Goal: Task Accomplishment & Management: Manage account settings

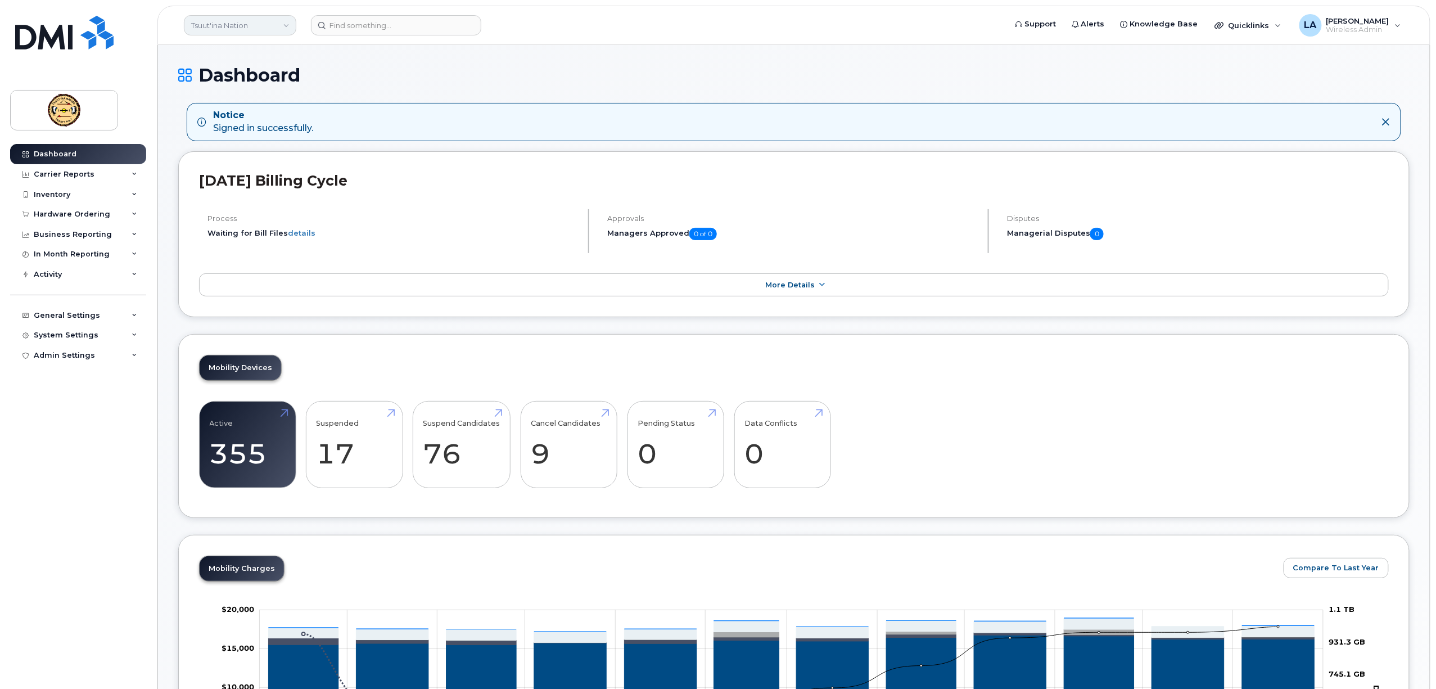
click at [271, 21] on link "Tsuut'ina Nation" at bounding box center [240, 25] width 112 height 20
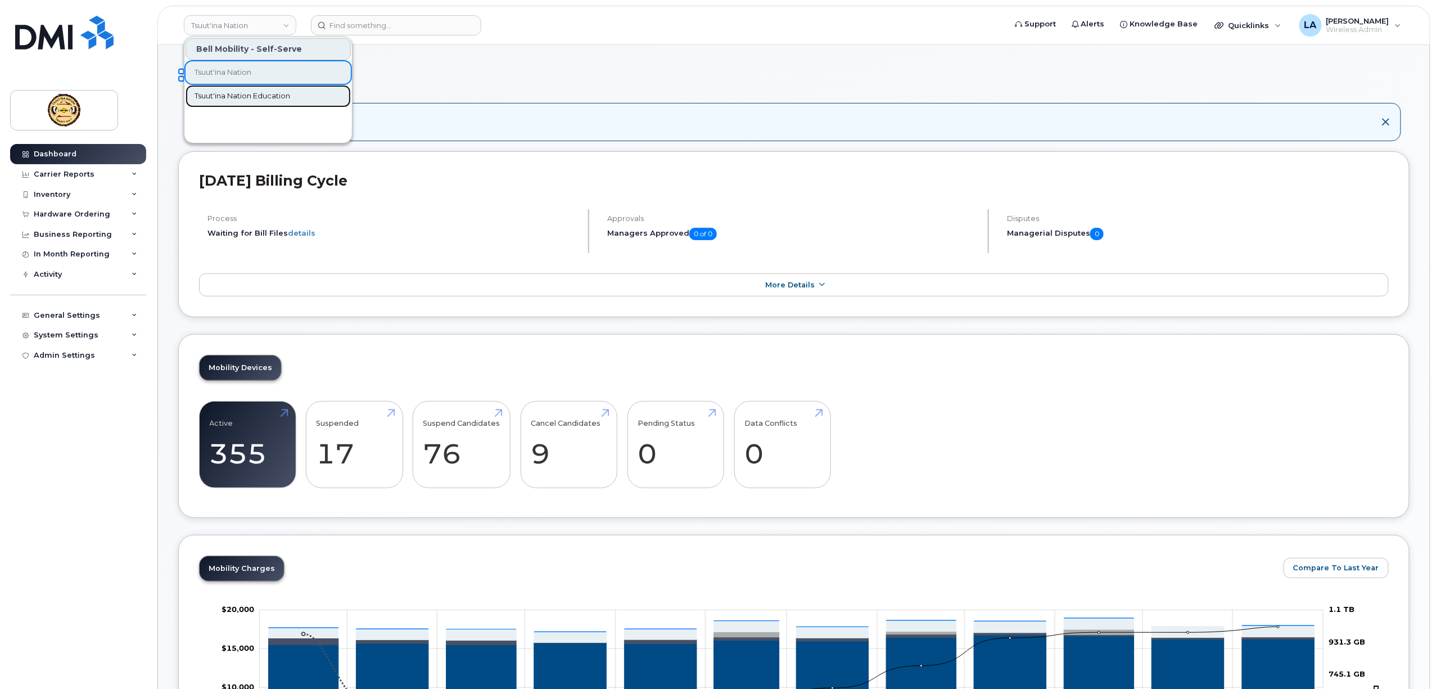
click at [256, 91] on span "Tsuut'ina Nation Education" at bounding box center [243, 96] width 96 height 11
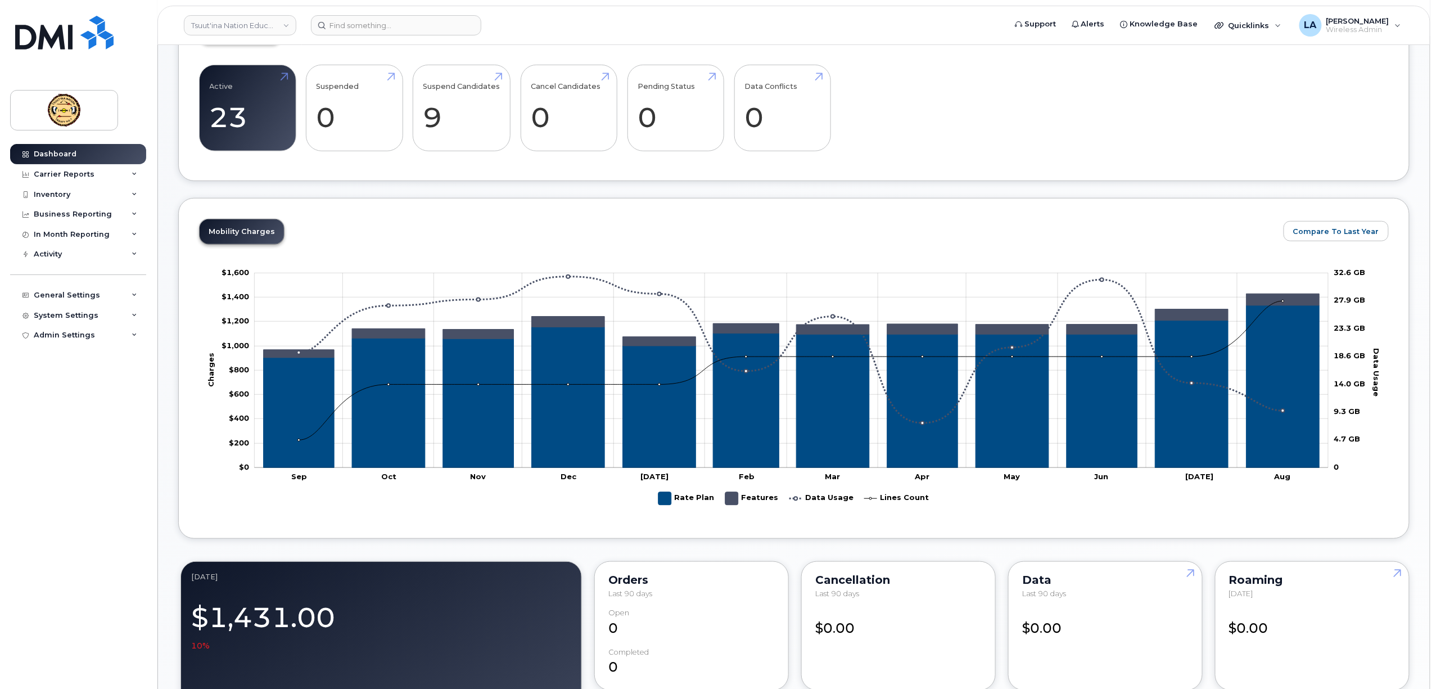
scroll to position [75, 0]
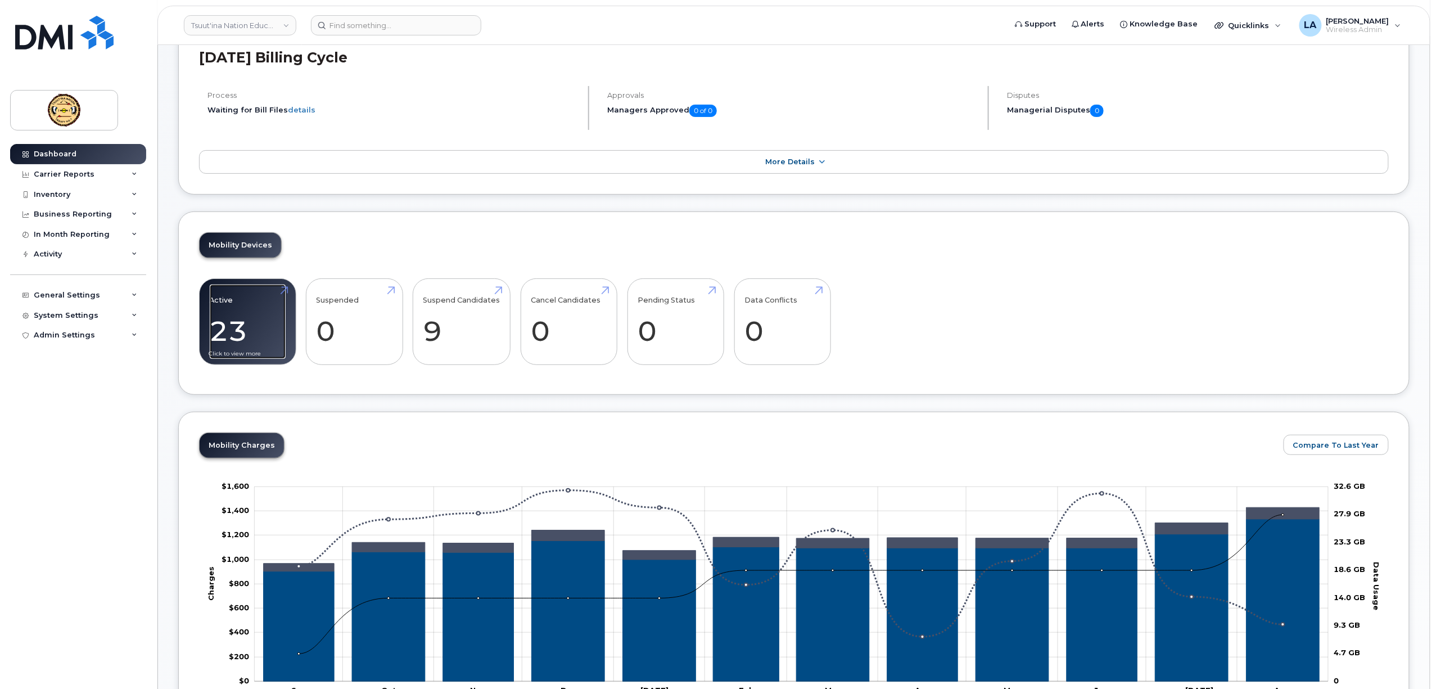
click at [243, 310] on link "Active 23 28%" at bounding box center [248, 322] width 76 height 74
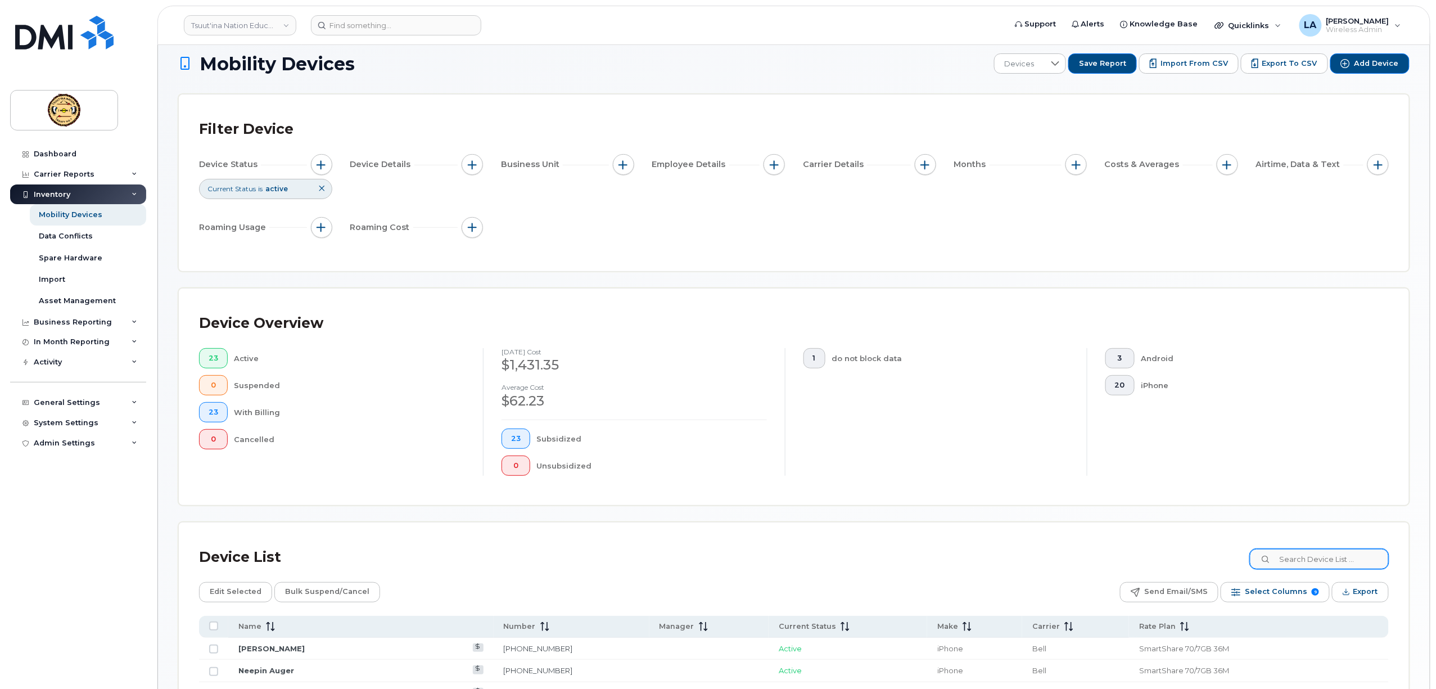
scroll to position [300, 0]
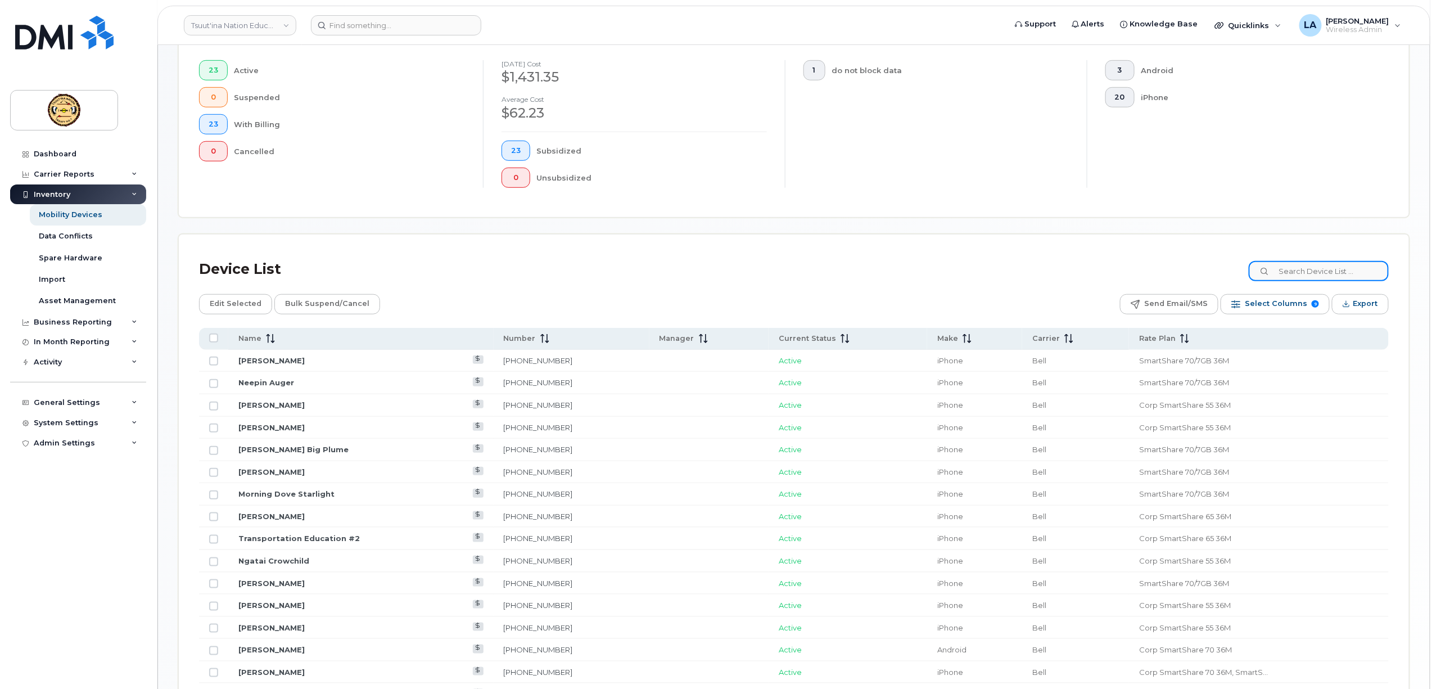
click at [1317, 273] on input at bounding box center [1319, 271] width 140 height 20
paste input "4035851340"
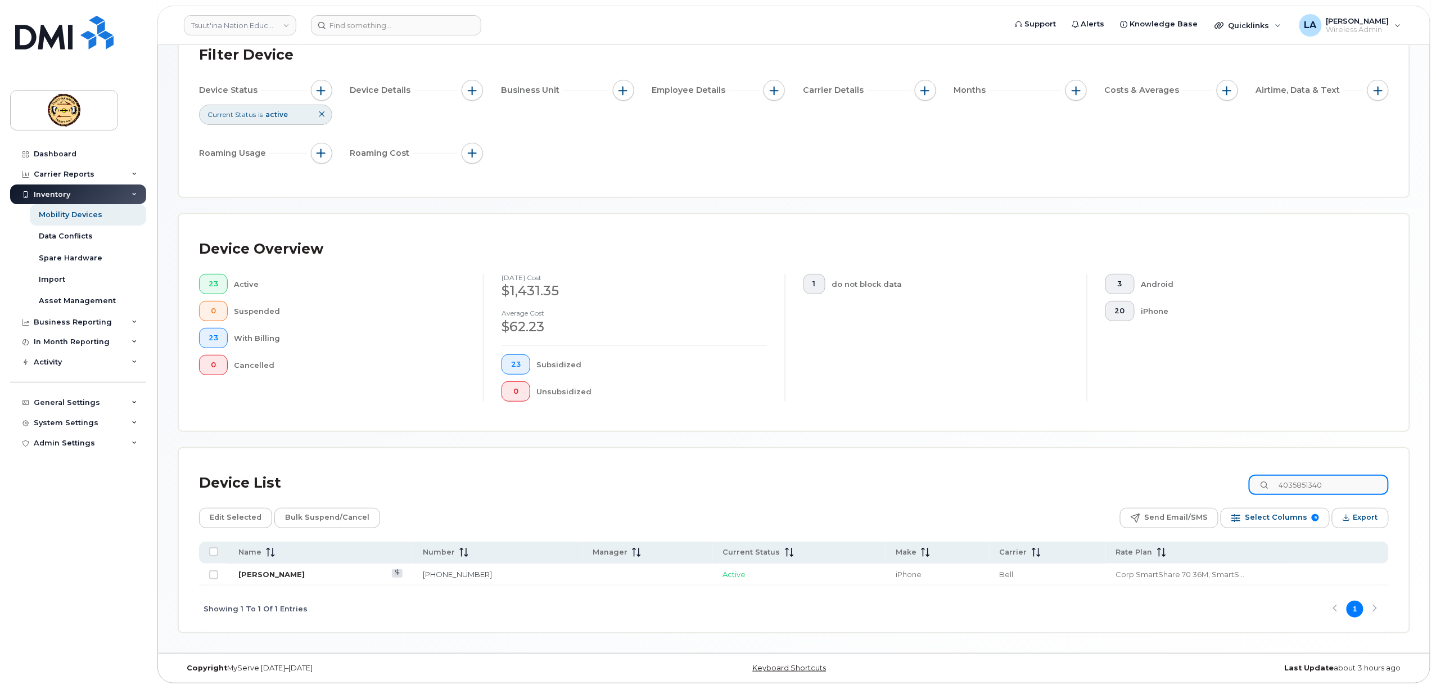
type input "4035851340"
click at [253, 571] on link "[PERSON_NAME]" at bounding box center [271, 574] width 66 height 9
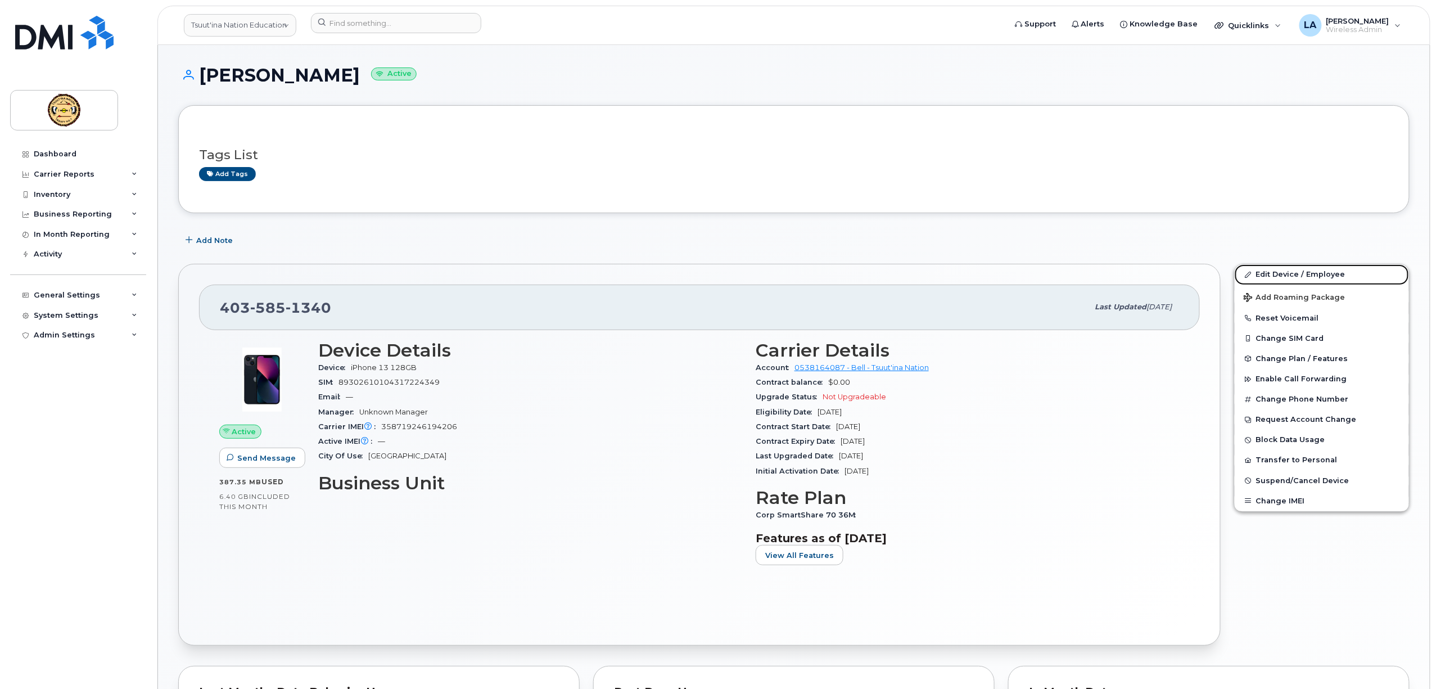
click at [1301, 274] on link "Edit Device / Employee" at bounding box center [1322, 274] width 174 height 20
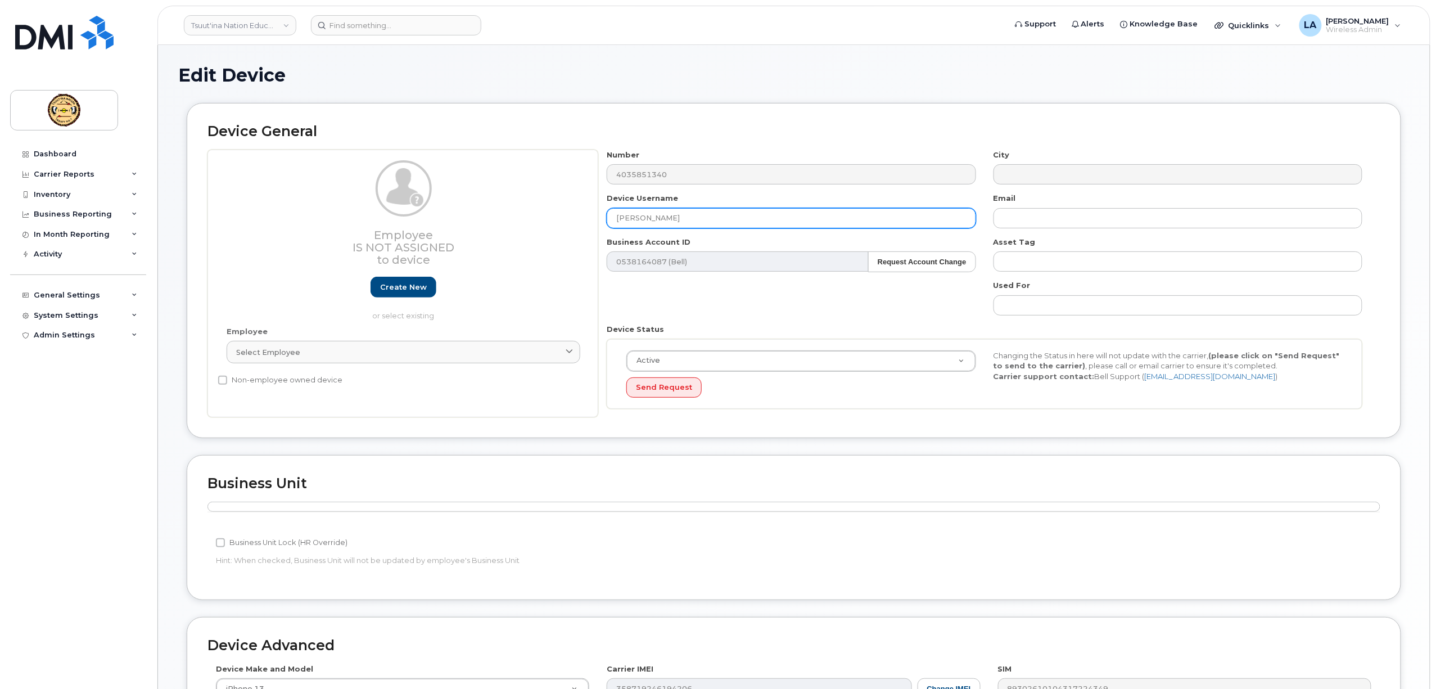
drag, startPoint x: 620, startPoint y: 220, endPoint x: 367, endPoint y: 168, distance: 258.0
click at [504, 221] on div "Employee Is not assigned to device Create new or select existing Employee Selec…" at bounding box center [794, 284] width 1173 height 268
paste input "[PERSON_NAME]"
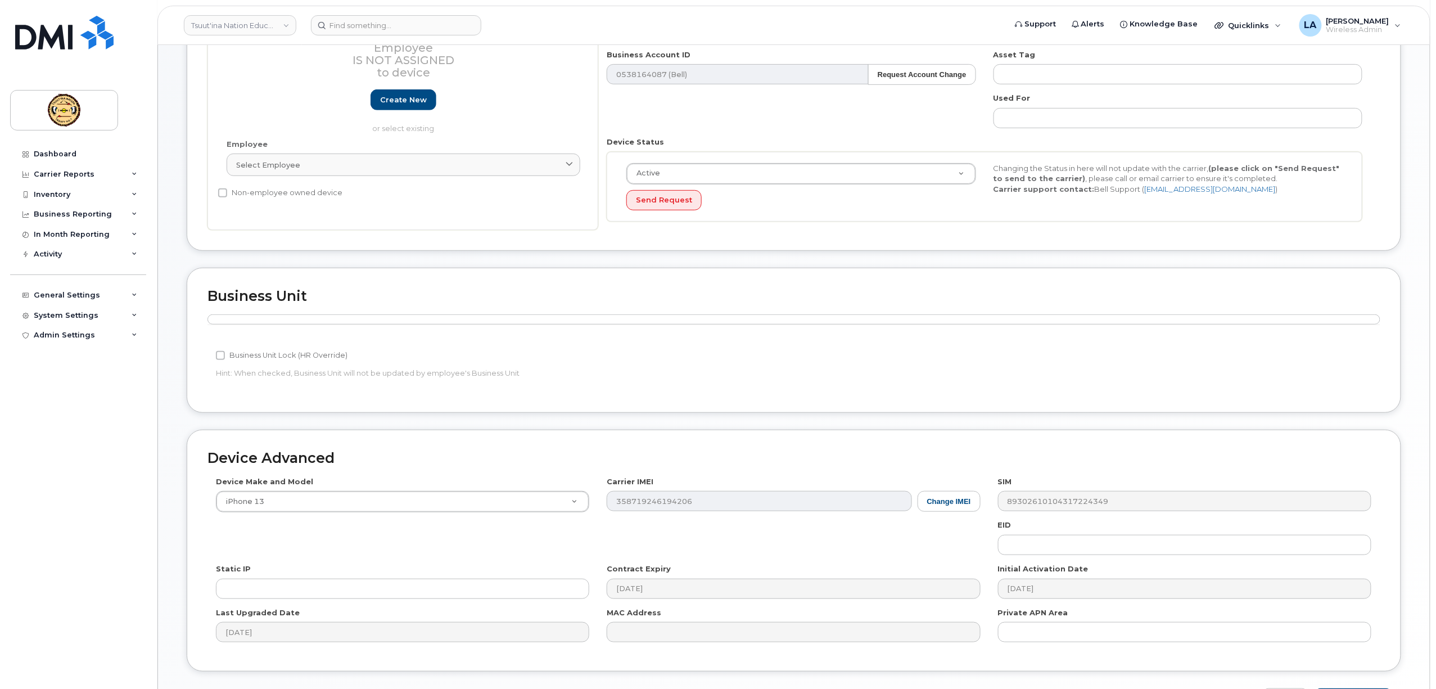
scroll to position [267, 0]
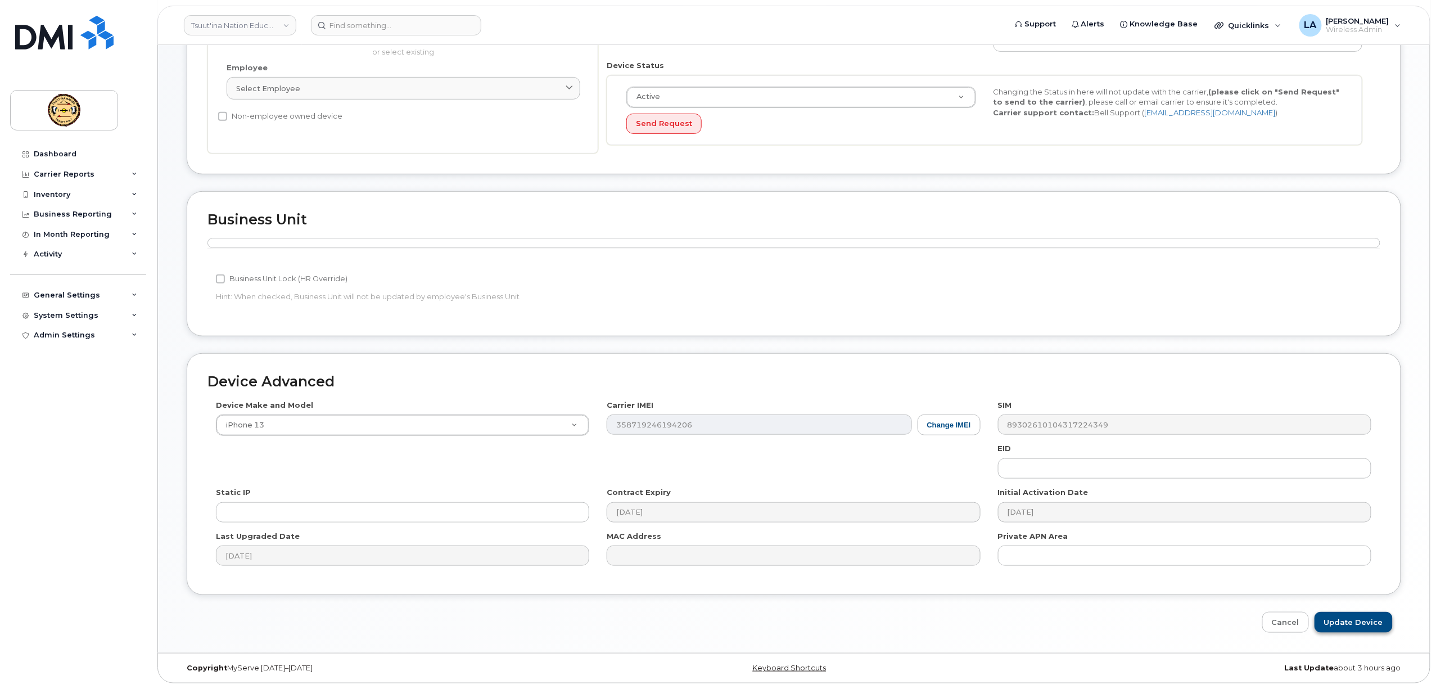
type input "[PERSON_NAME]"
click at [1352, 621] on input "Update Device" at bounding box center [1354, 622] width 78 height 21
type input "Saving..."
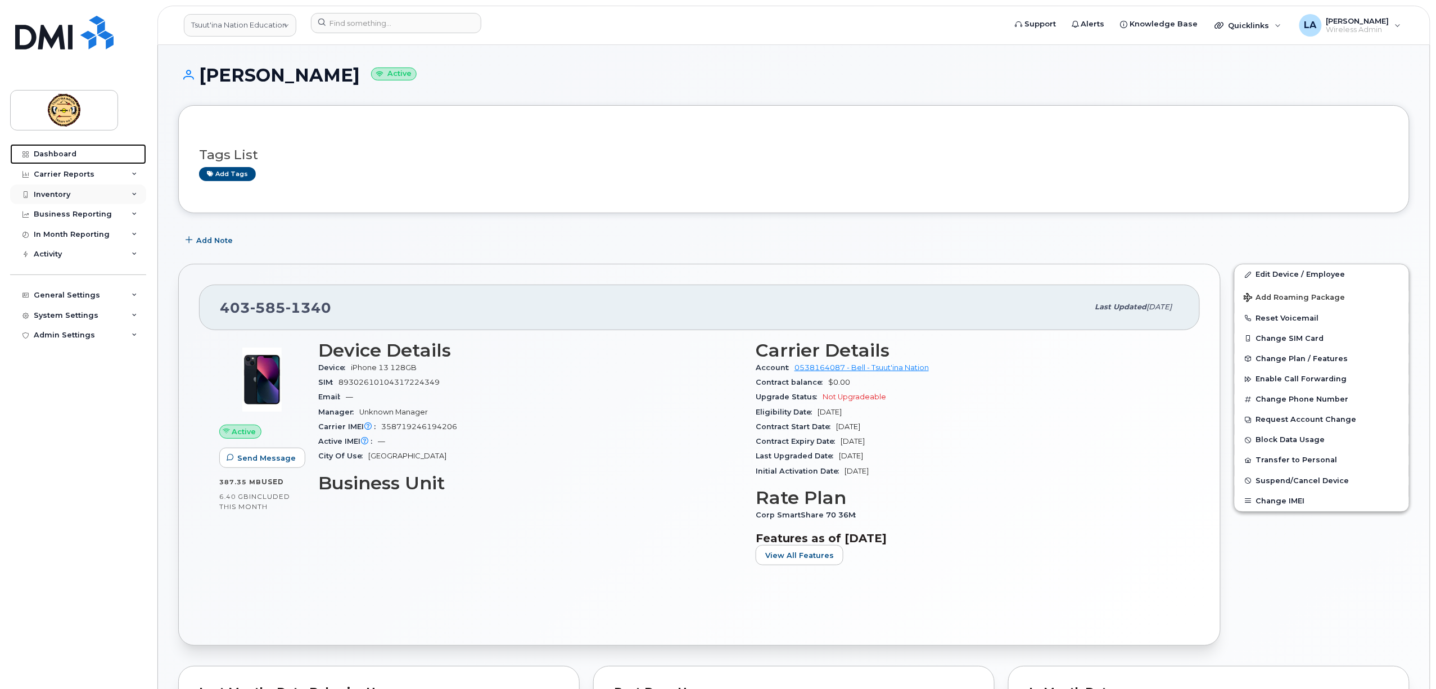
drag, startPoint x: 58, startPoint y: 154, endPoint x: 127, endPoint y: 185, distance: 75.0
click at [58, 154] on div "Dashboard" at bounding box center [55, 154] width 43 height 9
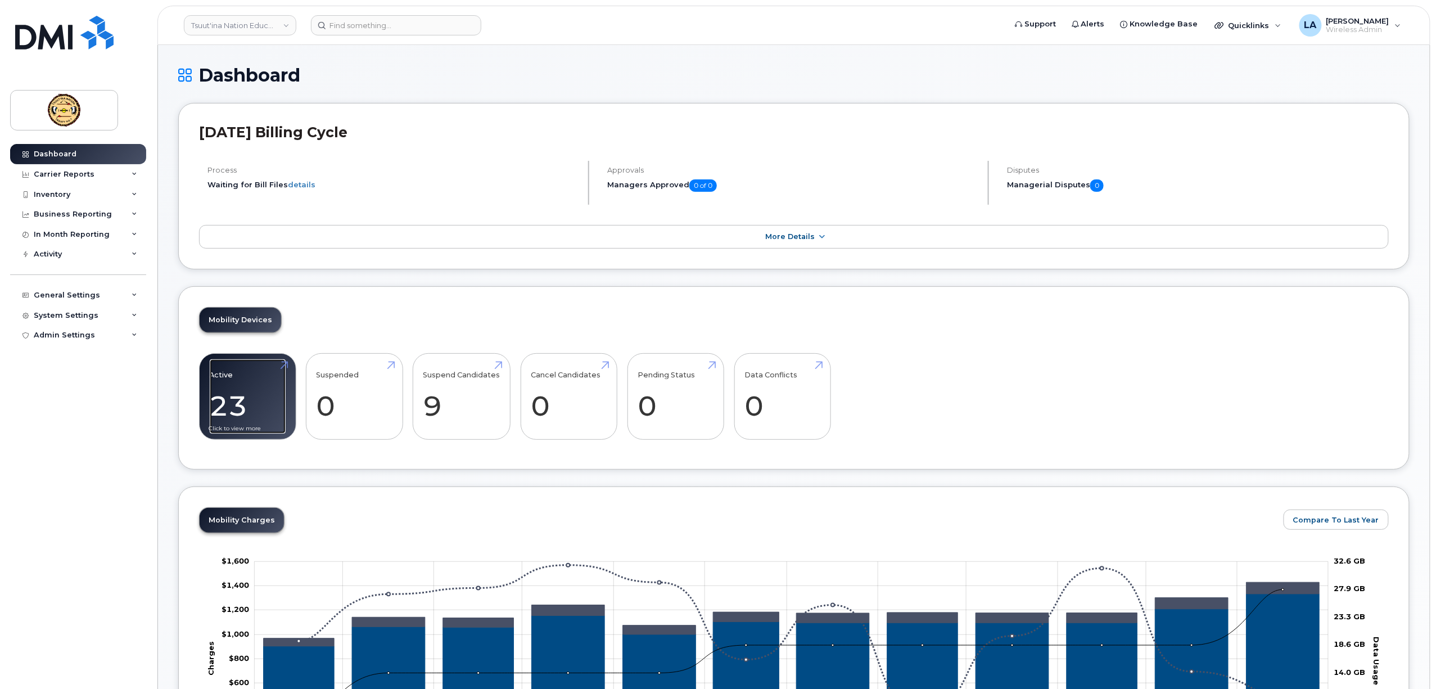
click at [236, 410] on link "Active 23 28%" at bounding box center [248, 396] width 76 height 74
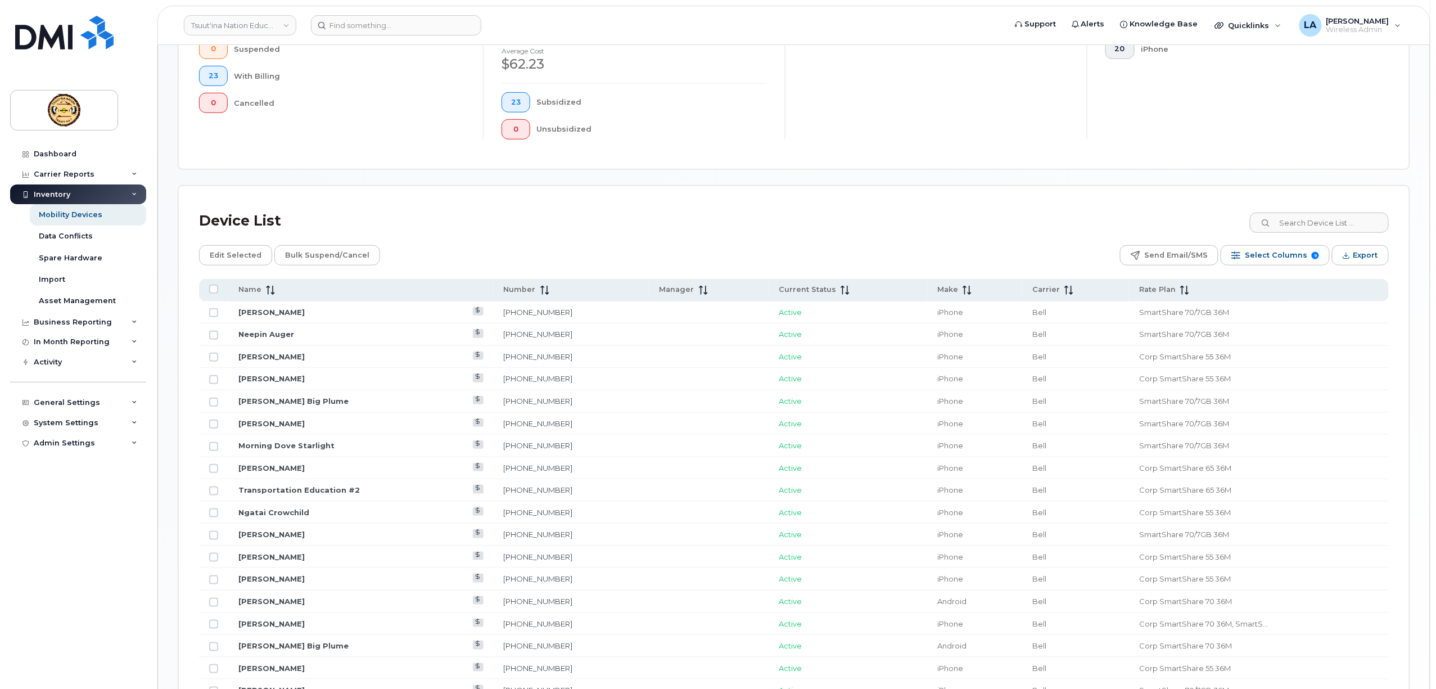
scroll to position [375, 0]
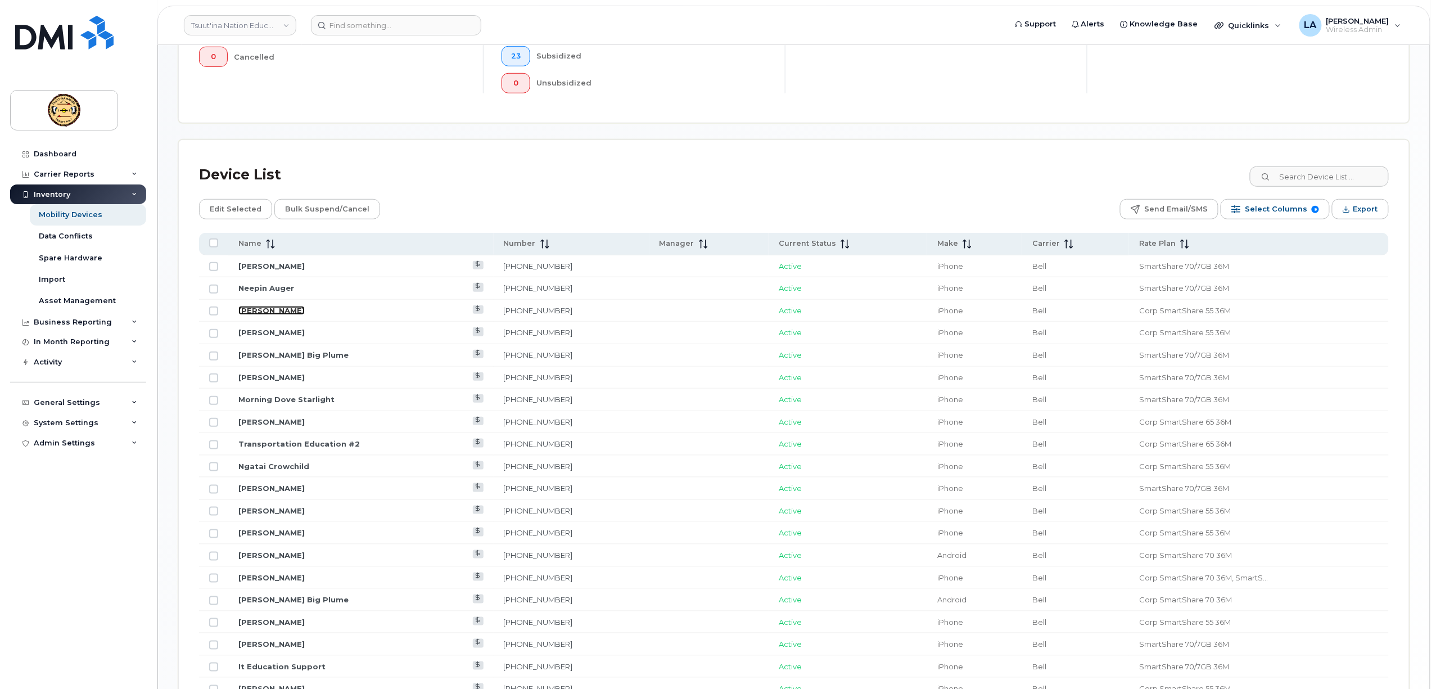
click at [272, 311] on link "Andrea Elser" at bounding box center [271, 310] width 66 height 9
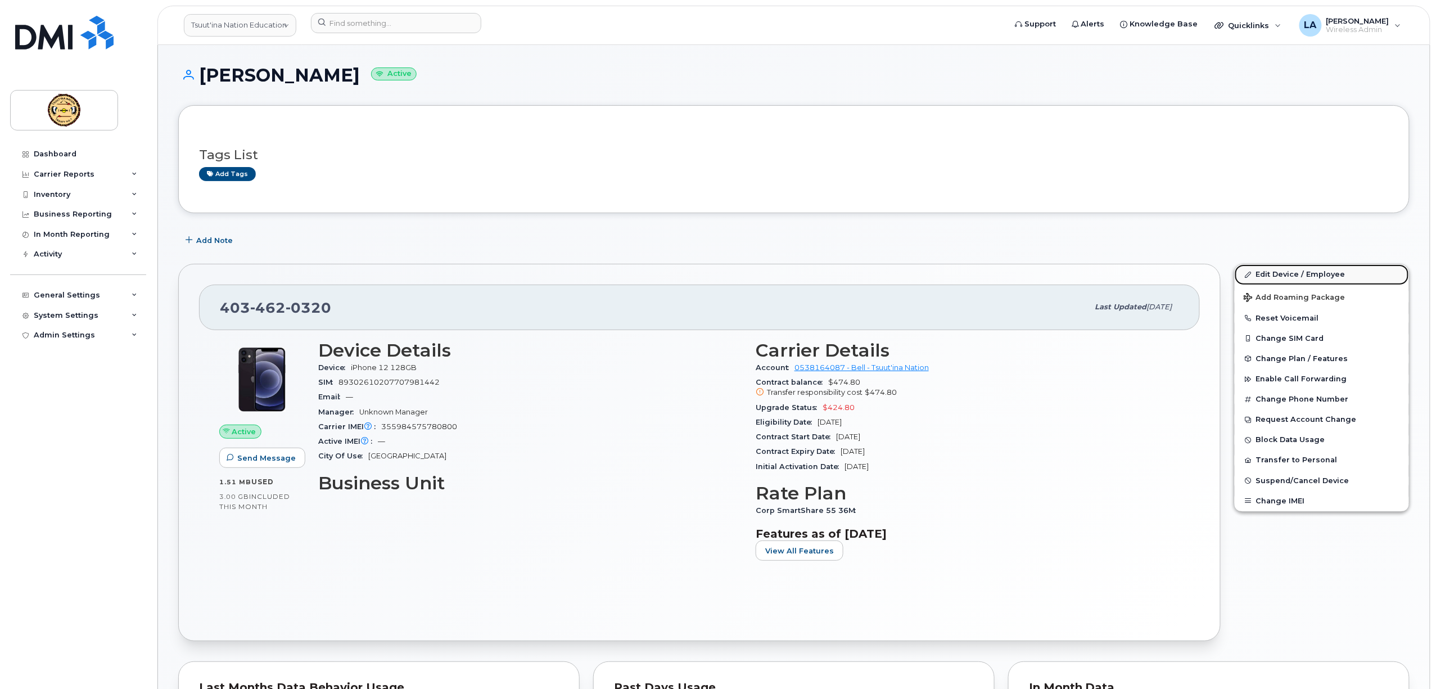
click at [1278, 273] on link "Edit Device / Employee" at bounding box center [1322, 274] width 174 height 20
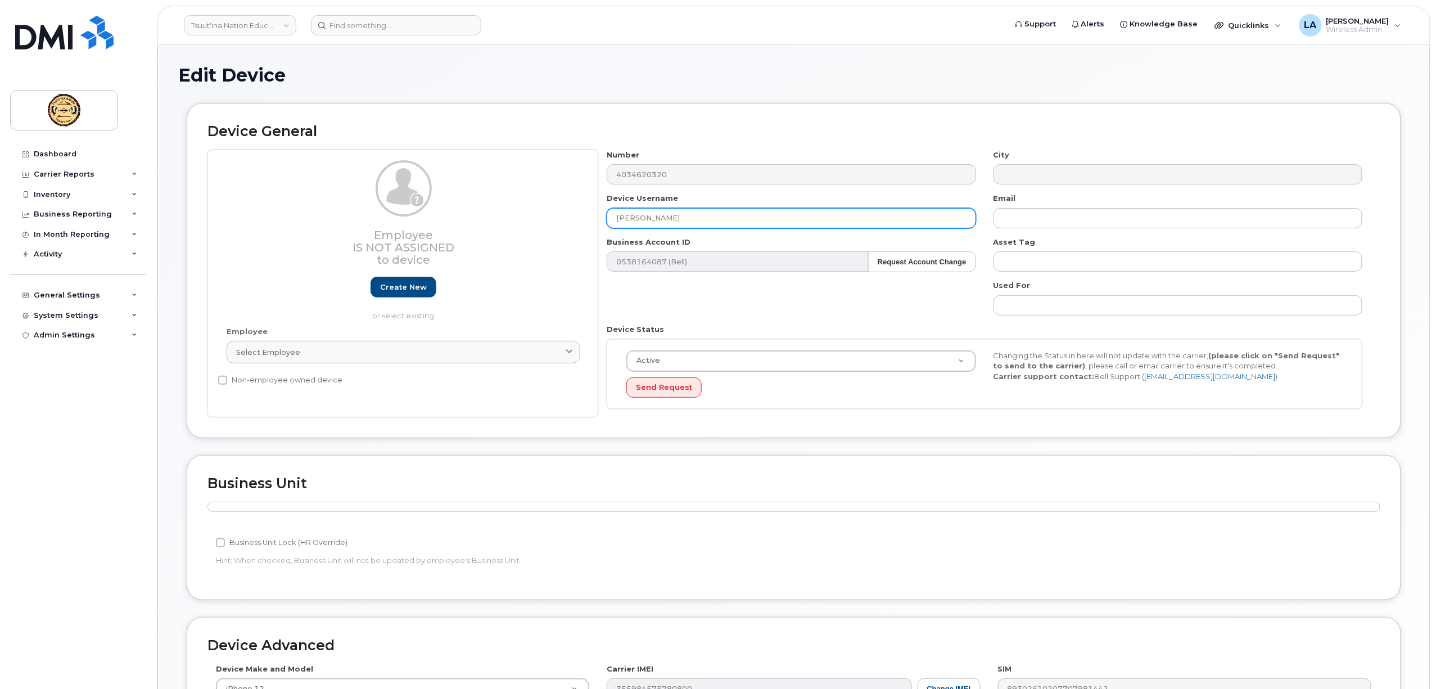
drag, startPoint x: 713, startPoint y: 222, endPoint x: 474, endPoint y: 225, distance: 239.6
click at [475, 225] on div "Employee Is not assigned to device Create new or select existing Employee Selec…" at bounding box center [794, 284] width 1173 height 268
click at [709, 219] on input "text" at bounding box center [791, 218] width 369 height 20
paste input "Katherine MacDougall"
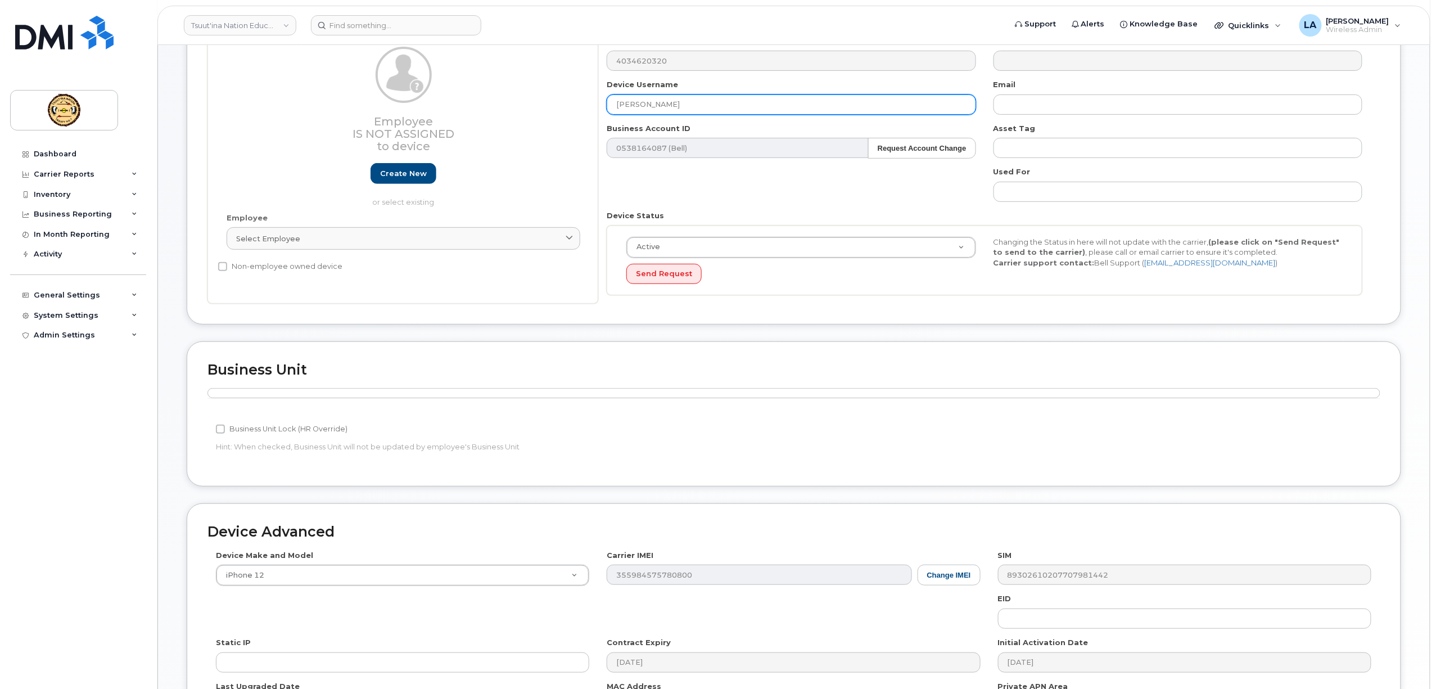
scroll to position [267, 0]
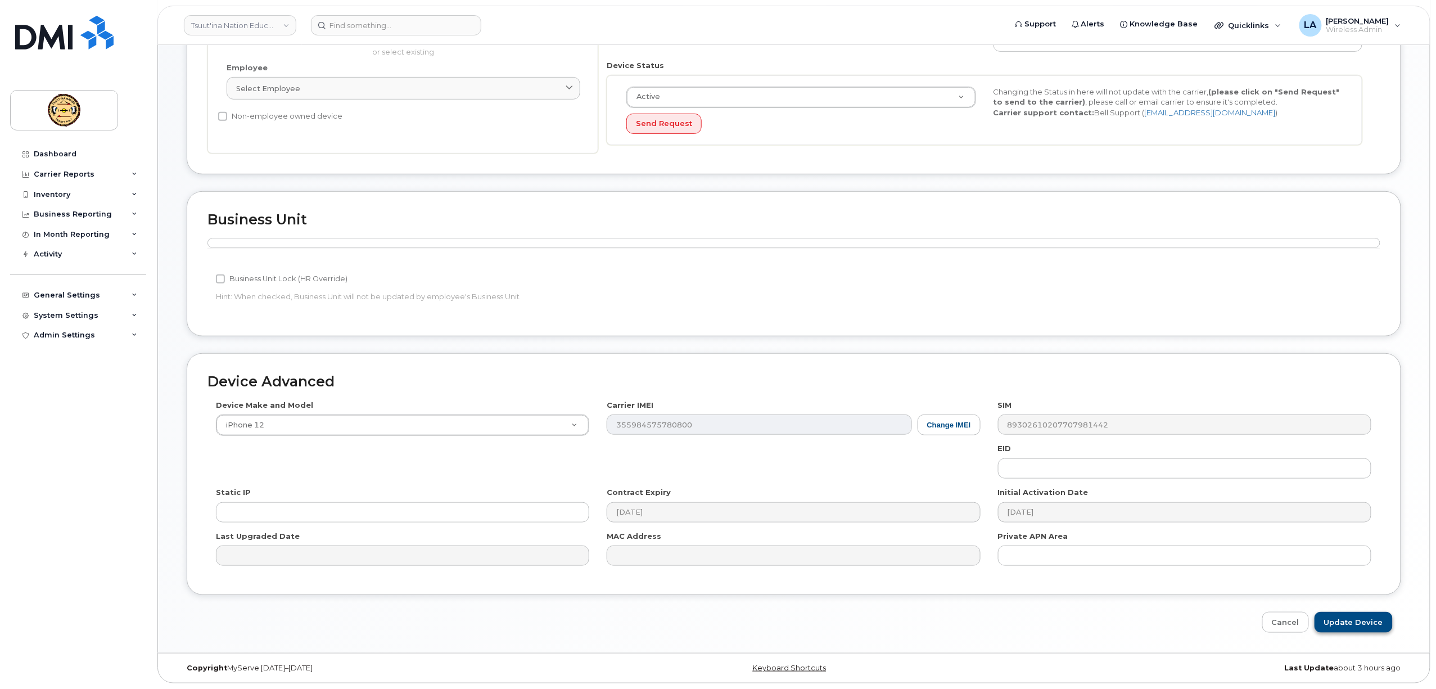
type input "[PERSON_NAME]"
click at [1343, 619] on input "Update Device" at bounding box center [1354, 622] width 78 height 21
type input "Saving..."
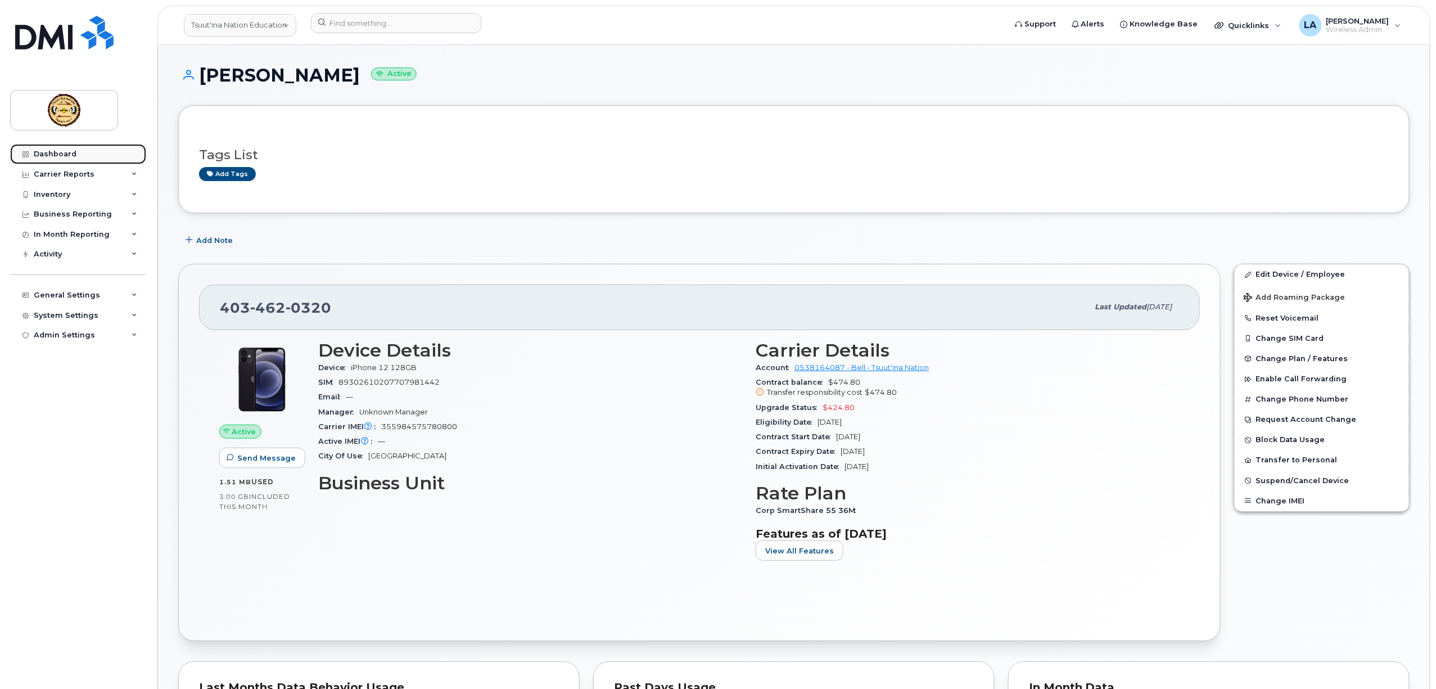
click at [71, 154] on div "Dashboard" at bounding box center [55, 154] width 43 height 9
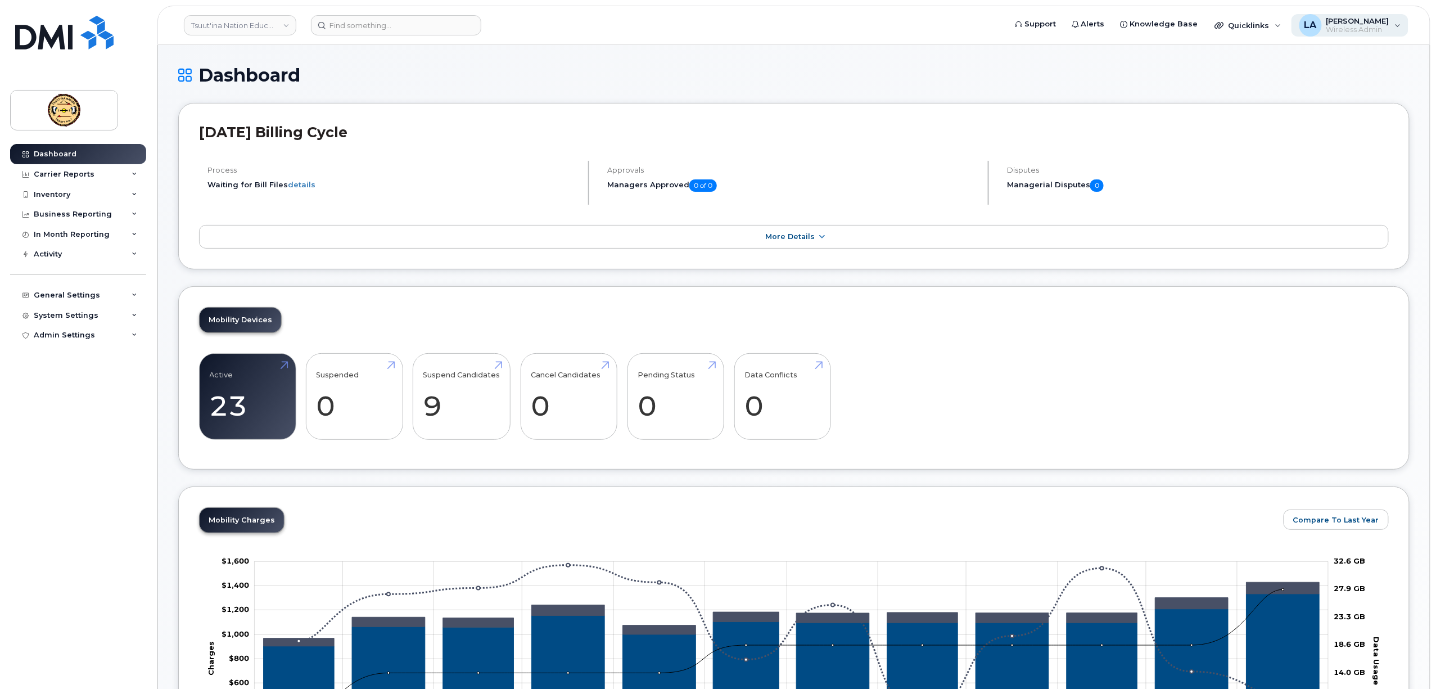
click at [1359, 22] on span "[PERSON_NAME]" at bounding box center [1358, 20] width 63 height 9
click at [233, 389] on link "Active 23 28%" at bounding box center [248, 396] width 76 height 74
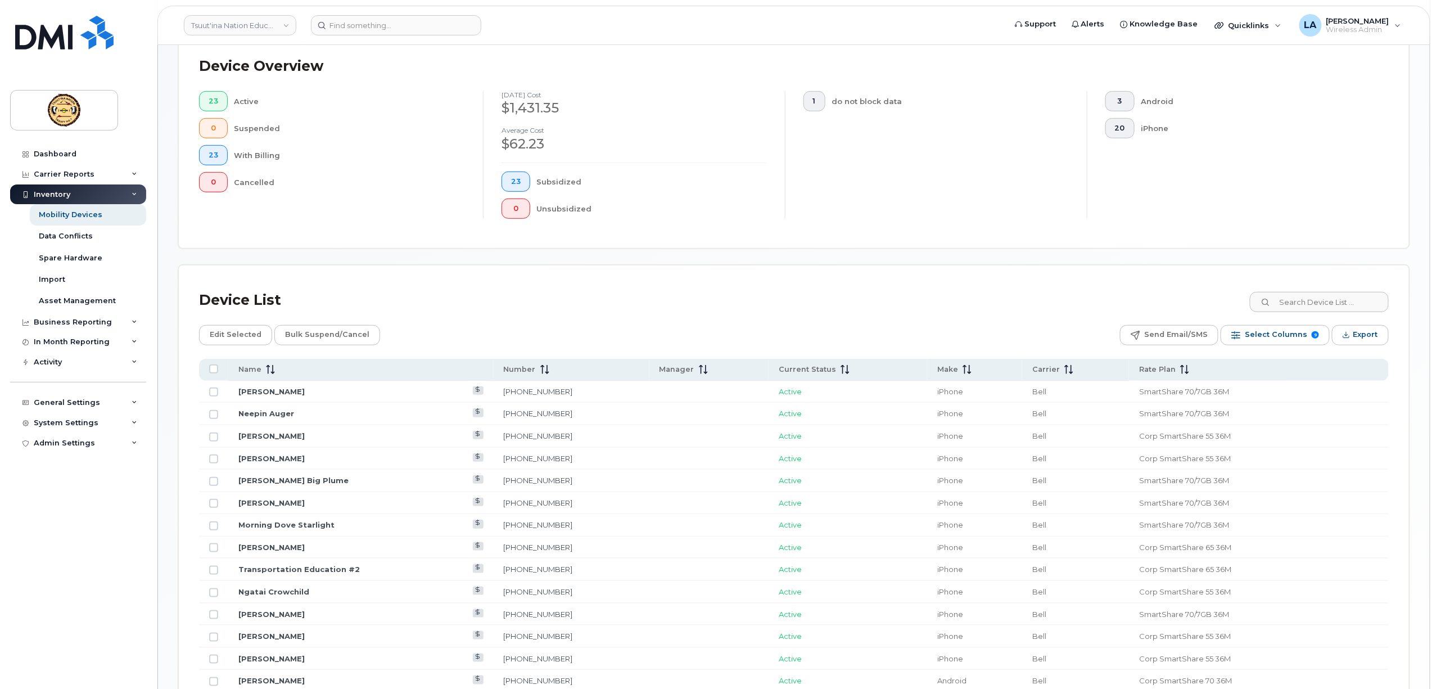
scroll to position [375, 0]
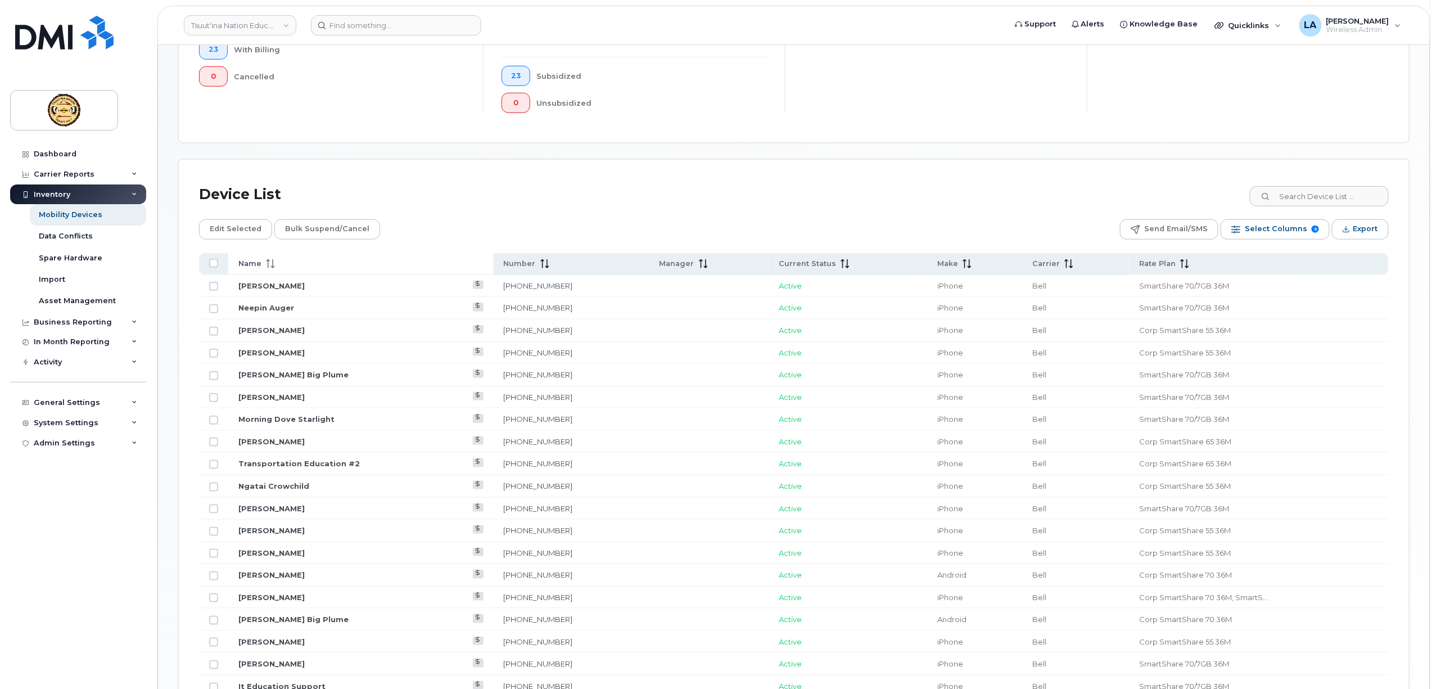
click at [341, 269] on div "Name" at bounding box center [360, 264] width 245 height 10
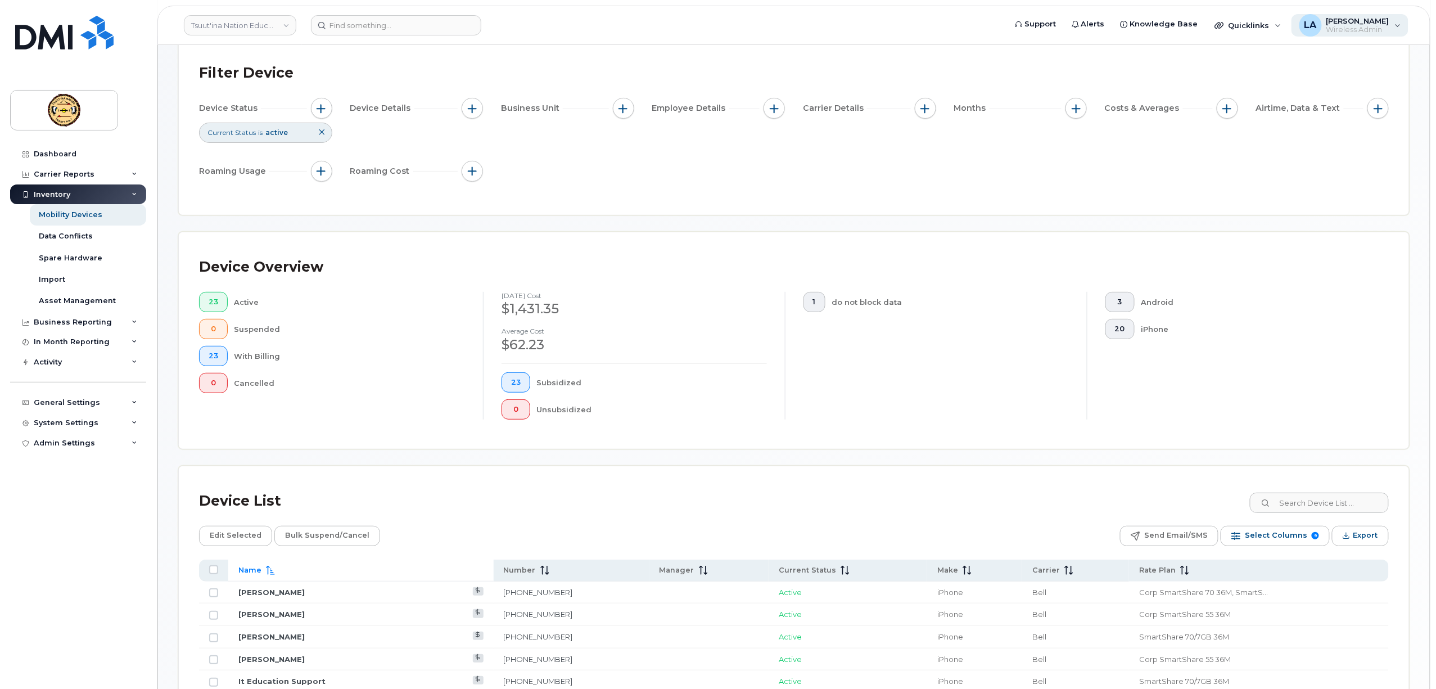
scroll to position [0, 0]
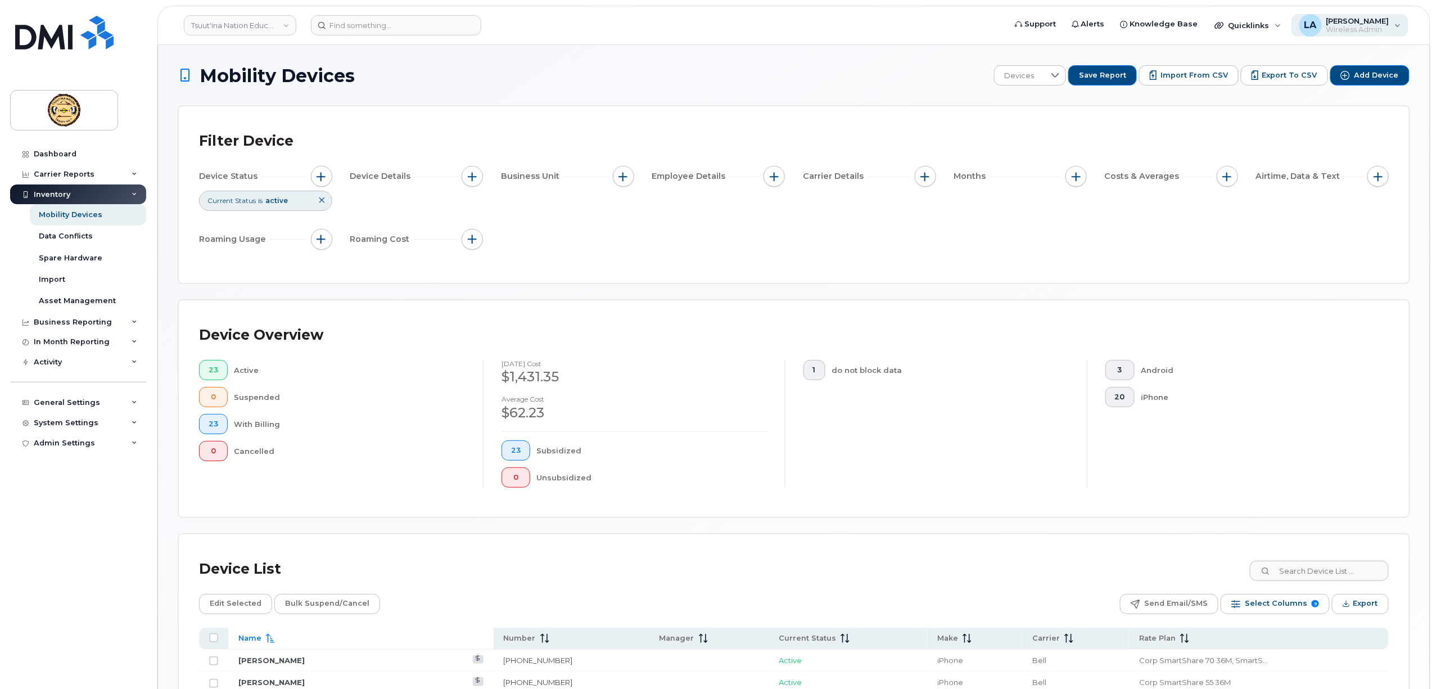
click at [1346, 29] on span "Wireless Admin" at bounding box center [1358, 29] width 63 height 9
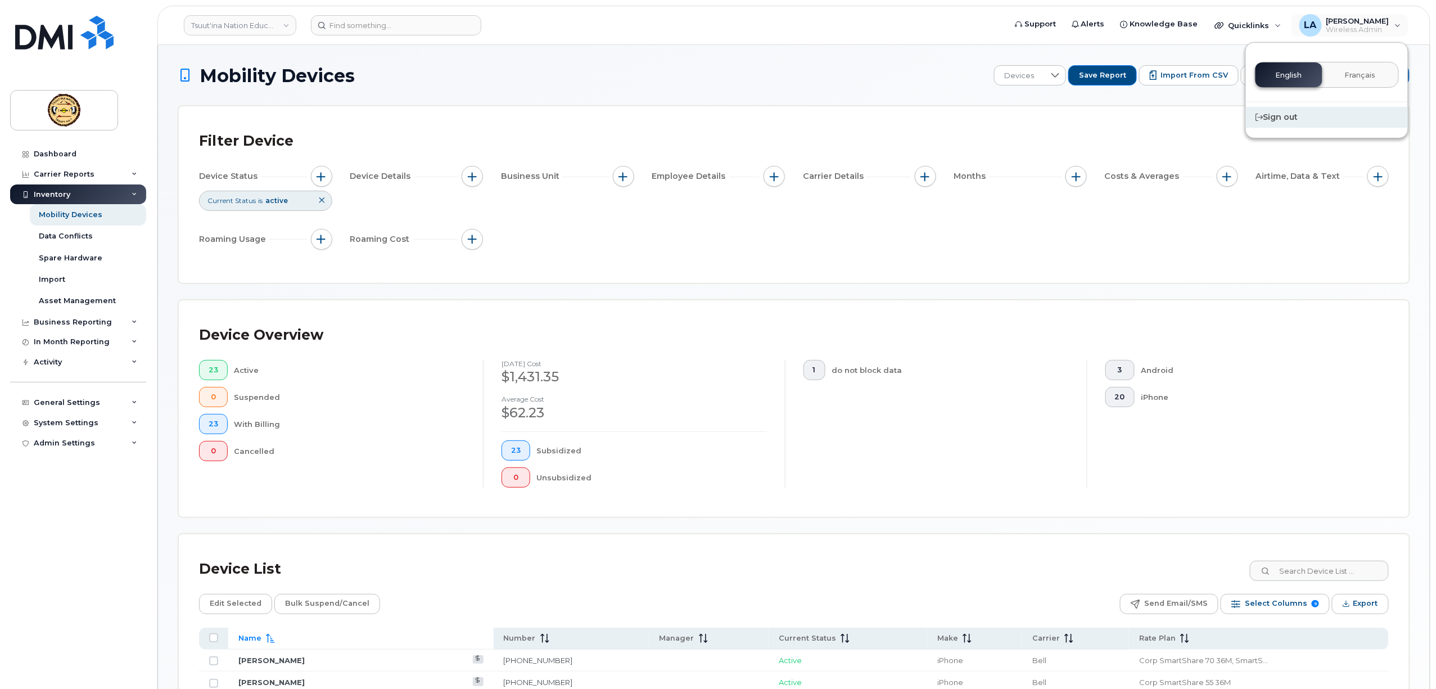
drag, startPoint x: 1287, startPoint y: 118, endPoint x: 1265, endPoint y: 115, distance: 22.1
click at [1286, 118] on div "Sign out" at bounding box center [1327, 117] width 162 height 21
